Goal: Task Accomplishment & Management: Manage account settings

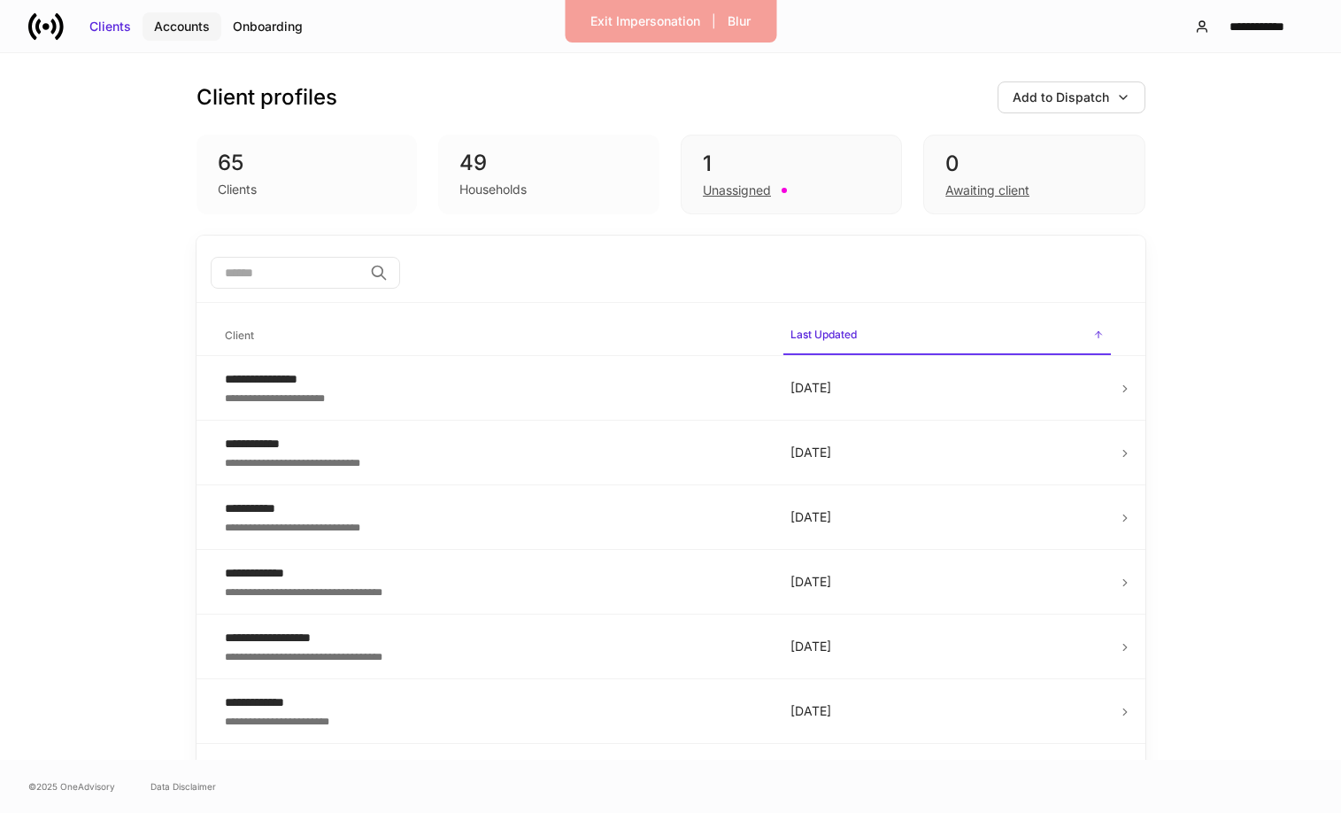
click at [193, 22] on div "Accounts" at bounding box center [182, 27] width 56 height 18
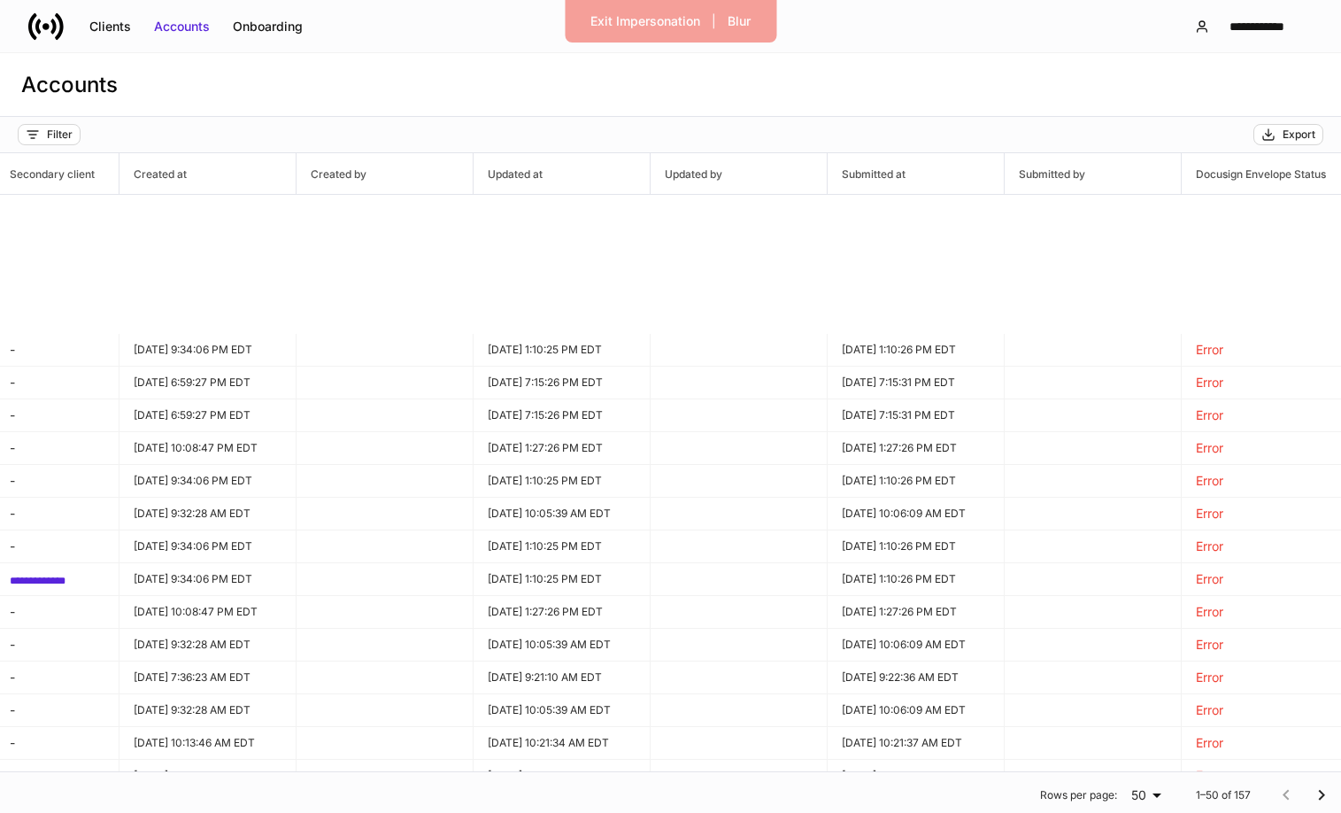
scroll to position [0, 1323]
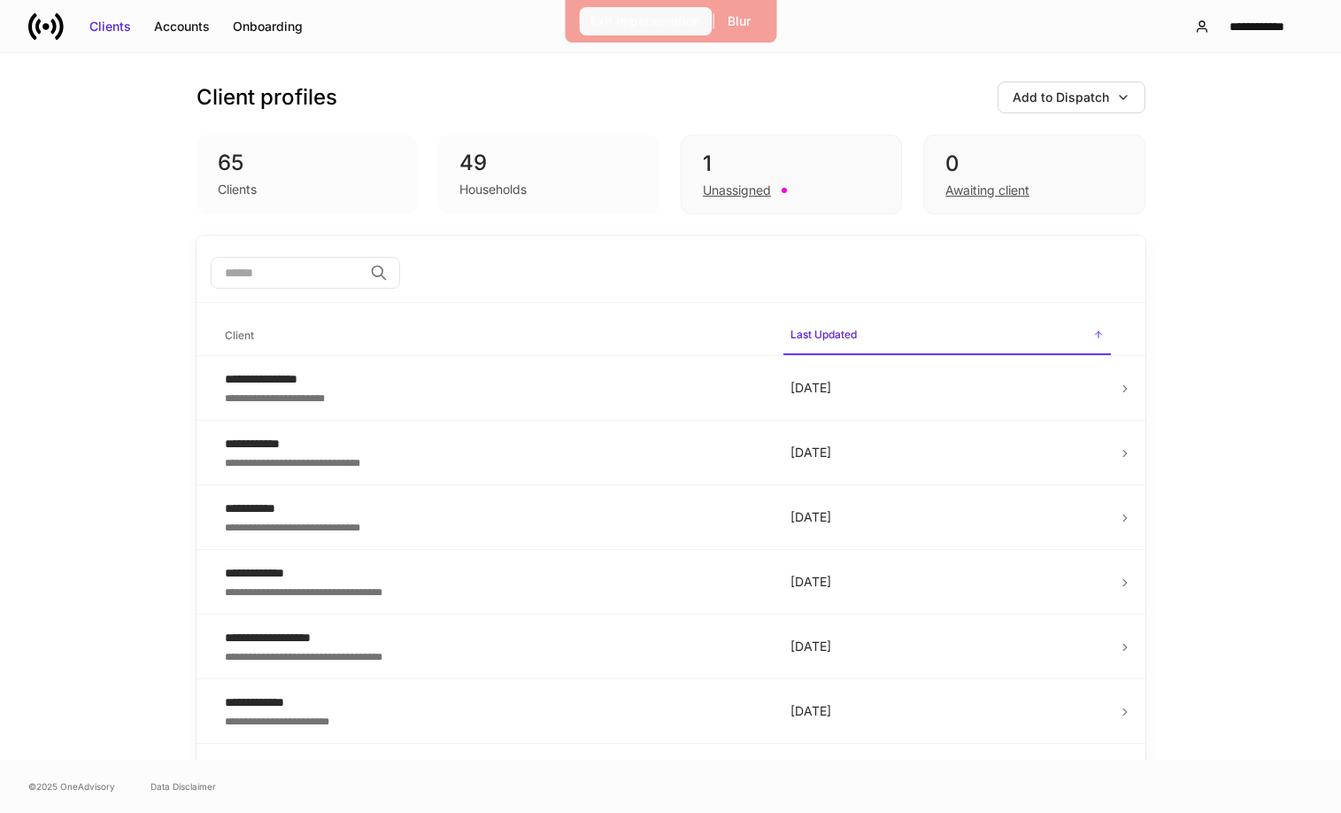
click at [617, 19] on div "Exit Impersonation" at bounding box center [645, 21] width 110 height 18
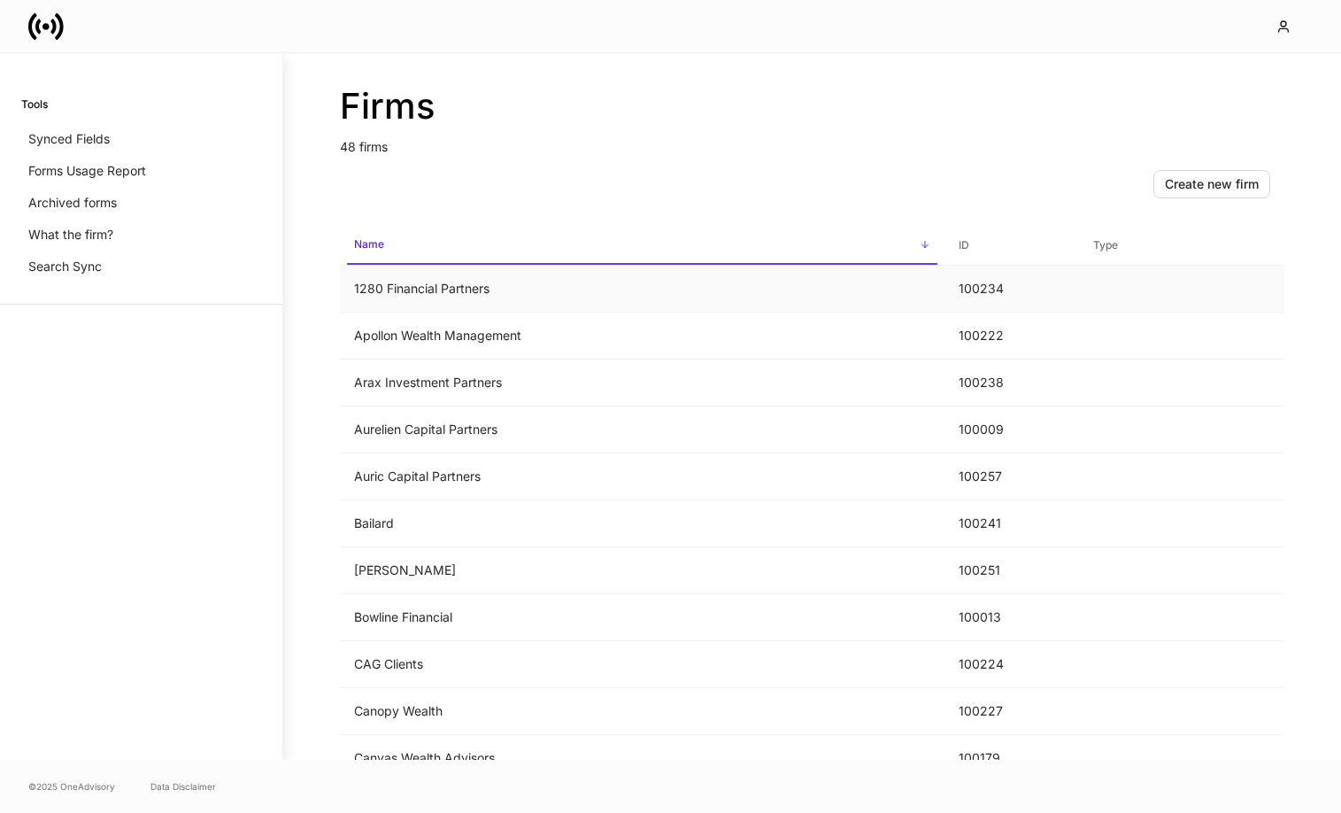
click at [528, 294] on td "1280 Financial Partners" at bounding box center [642, 289] width 605 height 47
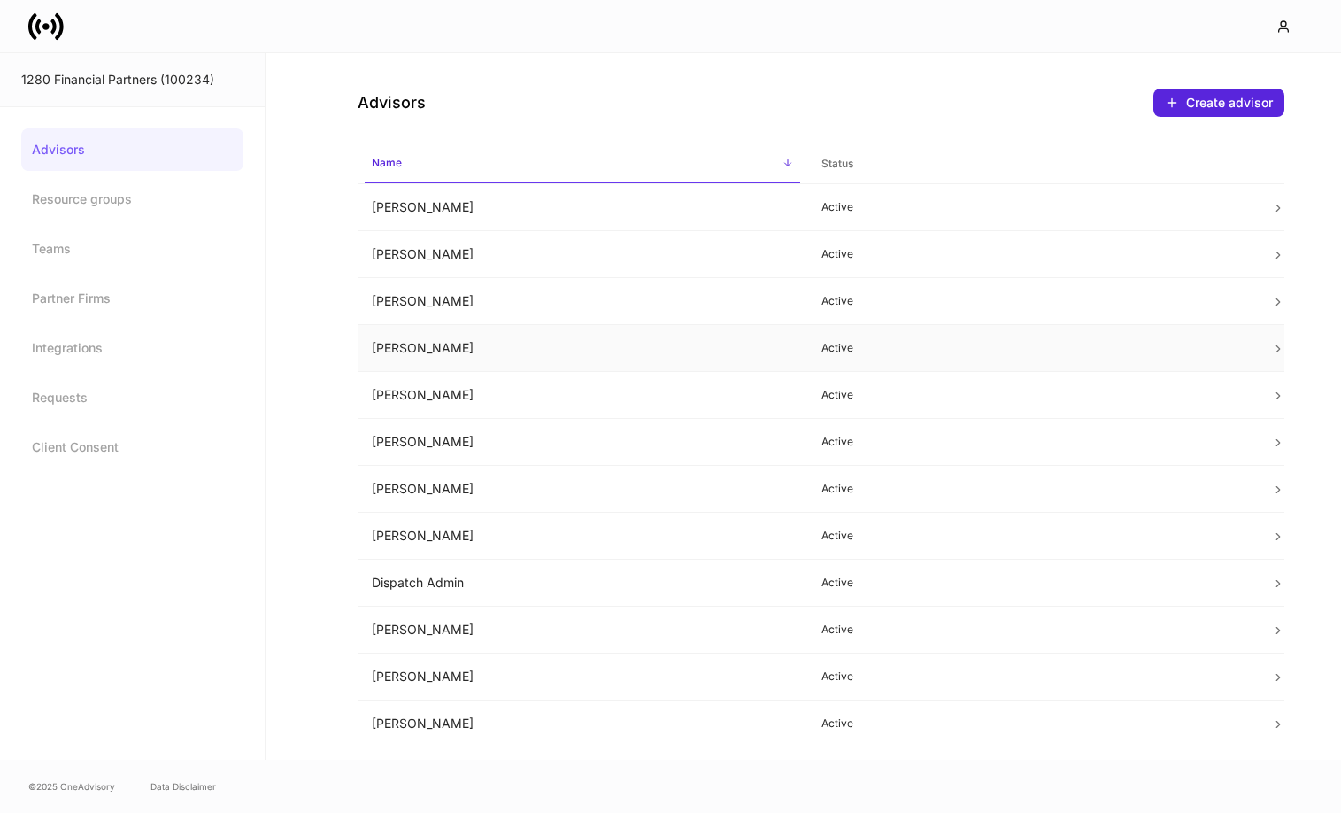
click at [530, 348] on td "[PERSON_NAME]" at bounding box center [583, 348] width 450 height 47
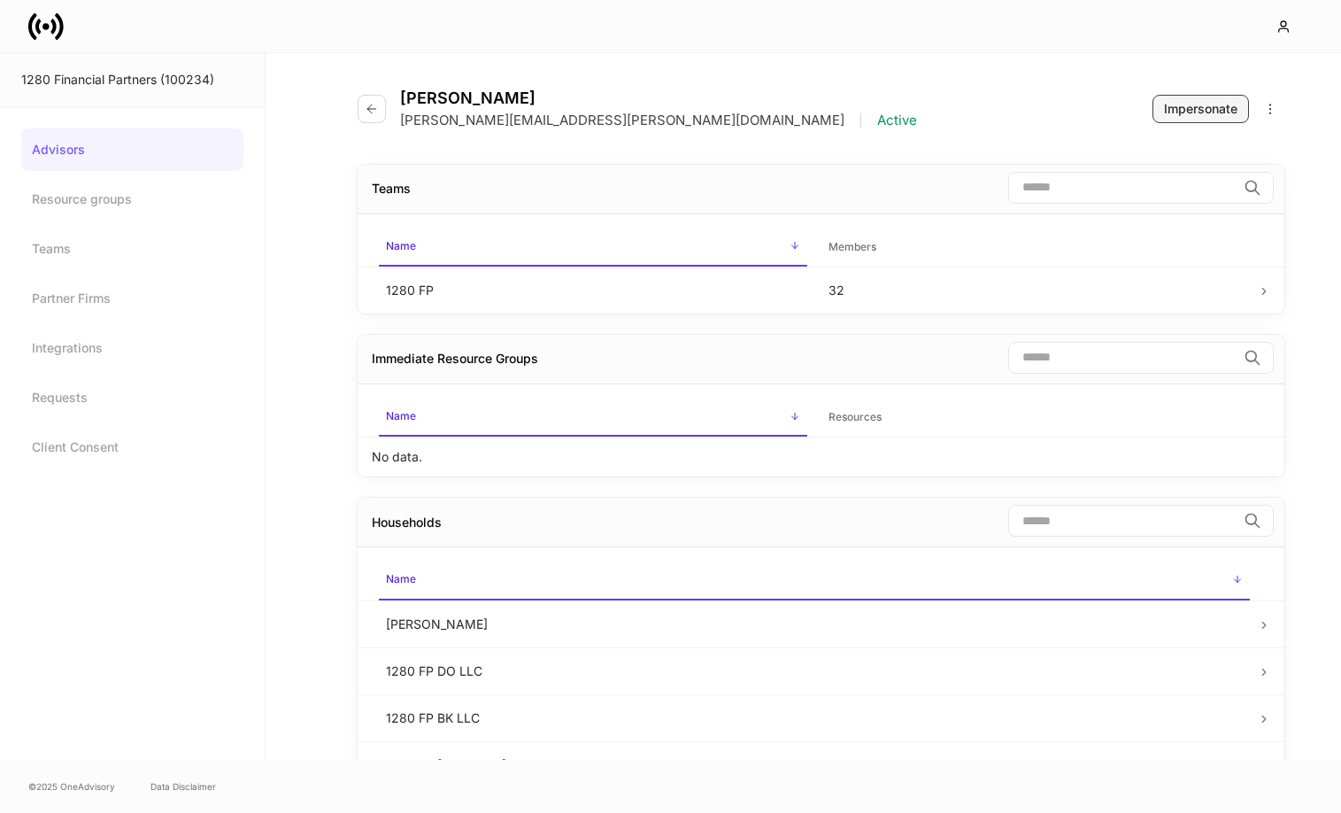
click at [1201, 111] on div "Impersonate" at bounding box center [1200, 109] width 73 height 18
